Goal: Task Accomplishment & Management: Use online tool/utility

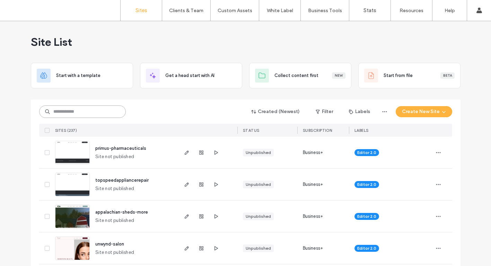
click at [102, 109] on input at bounding box center [82, 111] width 87 height 12
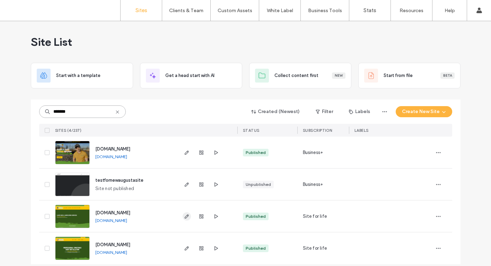
type input "*******"
click at [184, 217] on icon "button" at bounding box center [187, 216] width 6 height 6
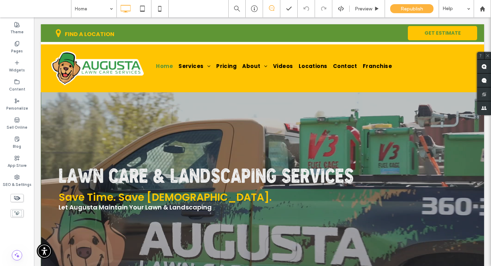
click at [342, 5] on div "Preview Republish Help" at bounding box center [359, 8] width 263 height 17
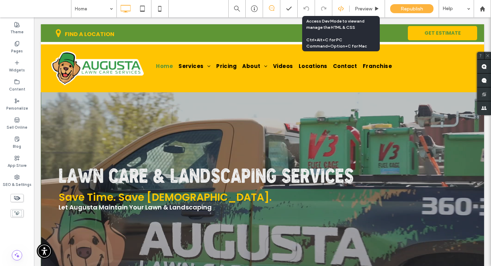
click at [341, 7] on use at bounding box center [341, 9] width 6 height 6
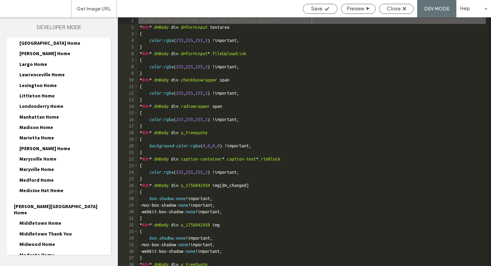
scroll to position [1369, 0]
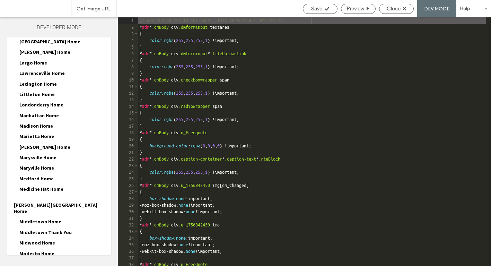
click at [40, 229] on span "Middletown Thank You" at bounding box center [45, 232] width 52 height 6
click at [61, 245] on span "Middletown Thank You-head-section.html" at bounding box center [69, 248] width 81 height 7
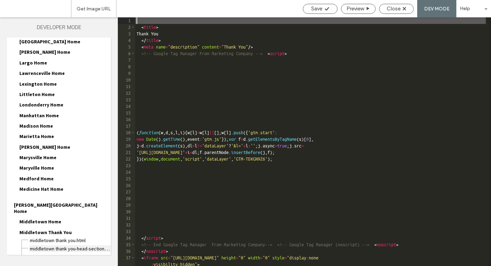
click at [85, 245] on span "Middletown Thank You-head-section.html" at bounding box center [69, 248] width 81 height 7
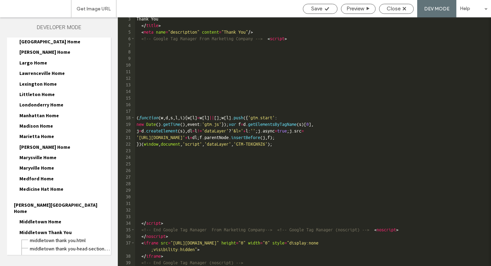
click at [267, 262] on div "Thank You </ title > < meta name = "description" content = "Thank You" /> <!-- …" at bounding box center [310, 147] width 351 height 262
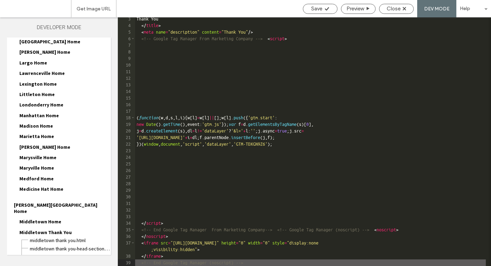
scroll to position [21, 0]
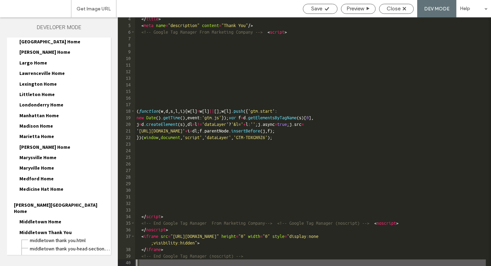
click at [136, 262] on div "</ title > < meta name = "description" content = "Thank You" /> <!-- Google Tag…" at bounding box center [310, 147] width 351 height 262
paste textarea
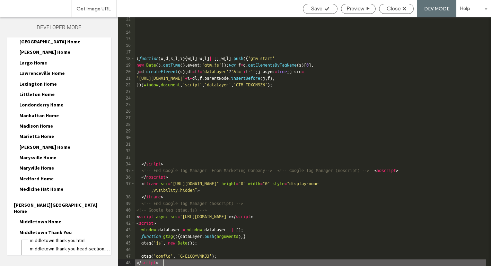
click at [182, 209] on div "( function ( w , d , s , l , i ) { w [ l ] = w [ l ] || [ ] ; w [ l ] . push ({…" at bounding box center [310, 147] width 351 height 262
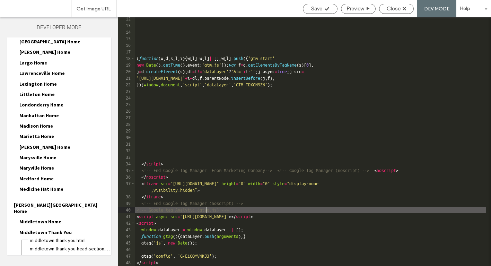
type textarea "**"
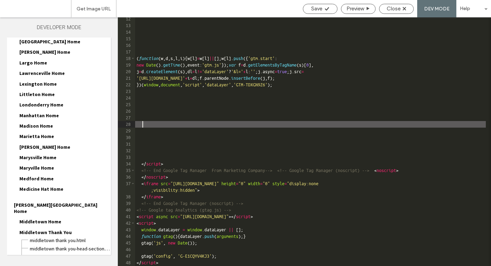
click at [286, 126] on div "( function ( w , d , s , l , i ) { w [ l ] = w [ l ] || [ ] ; w [ l ] . push ({…" at bounding box center [310, 147] width 351 height 262
click at [320, 7] on span "Save" at bounding box center [316, 9] width 11 height 6
click at [396, 12] on div "Close" at bounding box center [396, 9] width 35 height 10
click at [394, 12] on div "Close" at bounding box center [396, 9] width 35 height 10
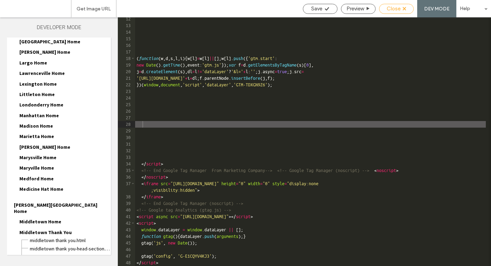
click at [393, 7] on span "Close" at bounding box center [394, 9] width 14 height 6
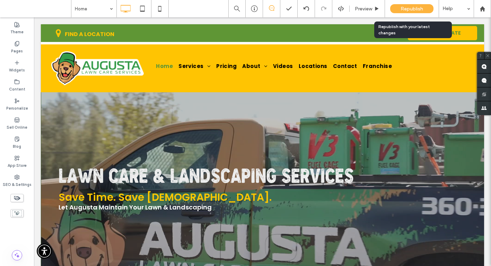
click at [418, 7] on span "Republish" at bounding box center [411, 9] width 23 height 6
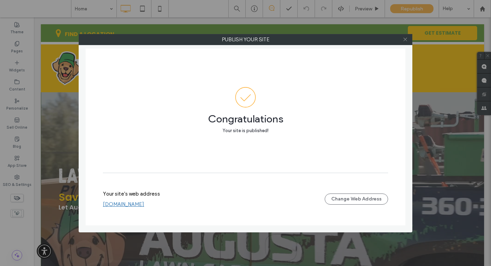
click at [403, 38] on icon at bounding box center [405, 39] width 5 height 5
